Goal: Information Seeking & Learning: Find specific fact

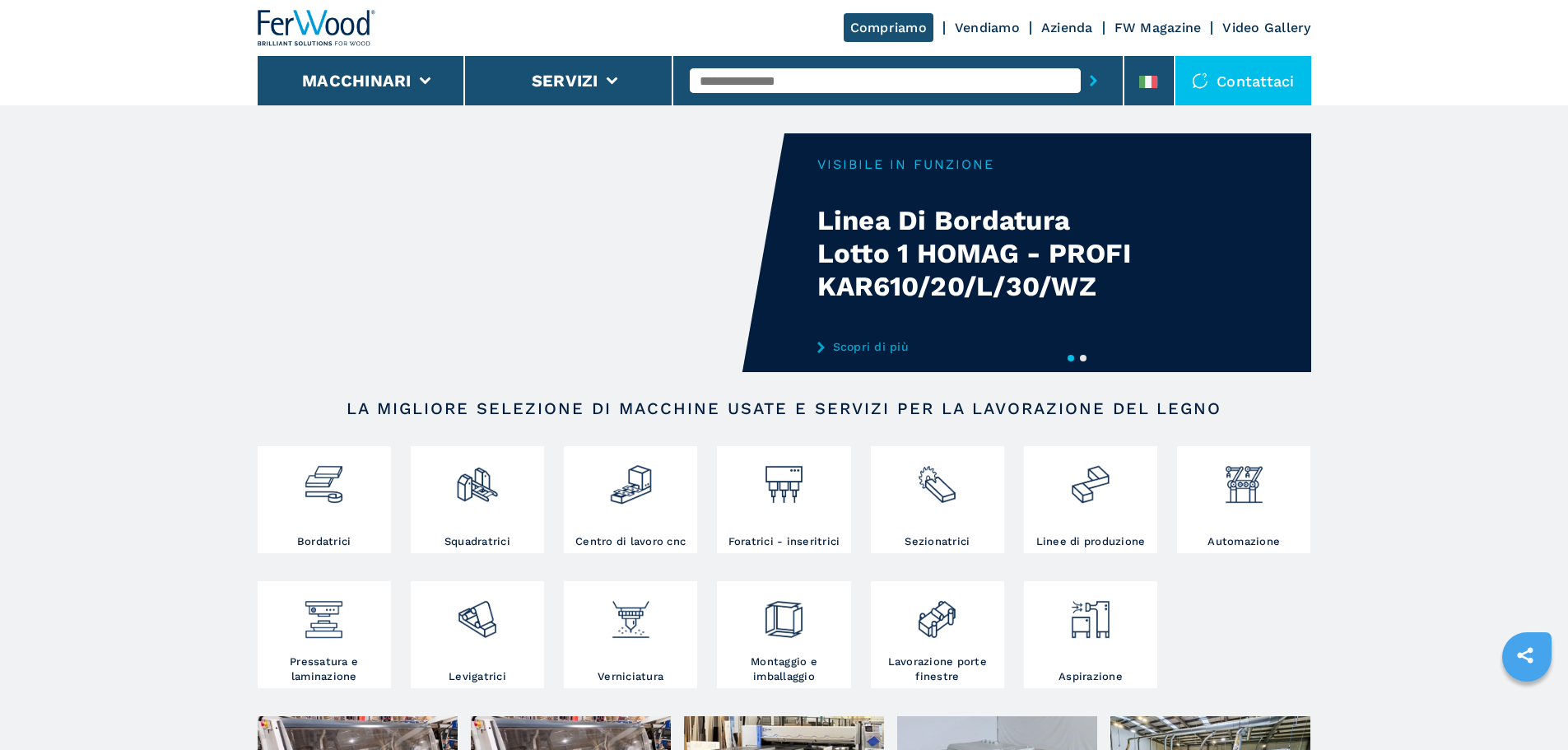
click at [805, 85] on input "text" at bounding box center [885, 81] width 391 height 25
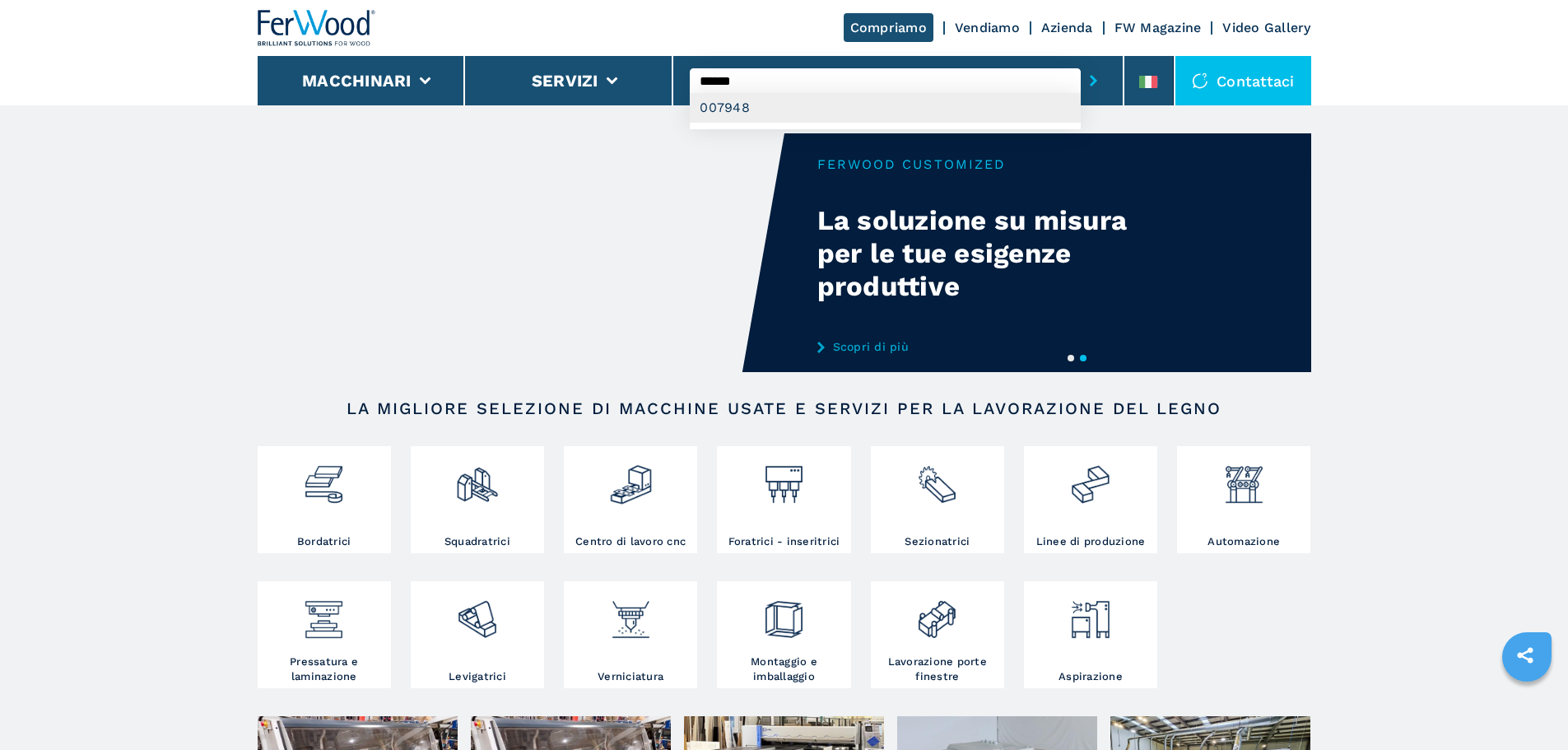
type input "******"
click at [794, 106] on div "007948" at bounding box center [885, 107] width 391 height 30
